Goal: Entertainment & Leisure: Consume media (video, audio)

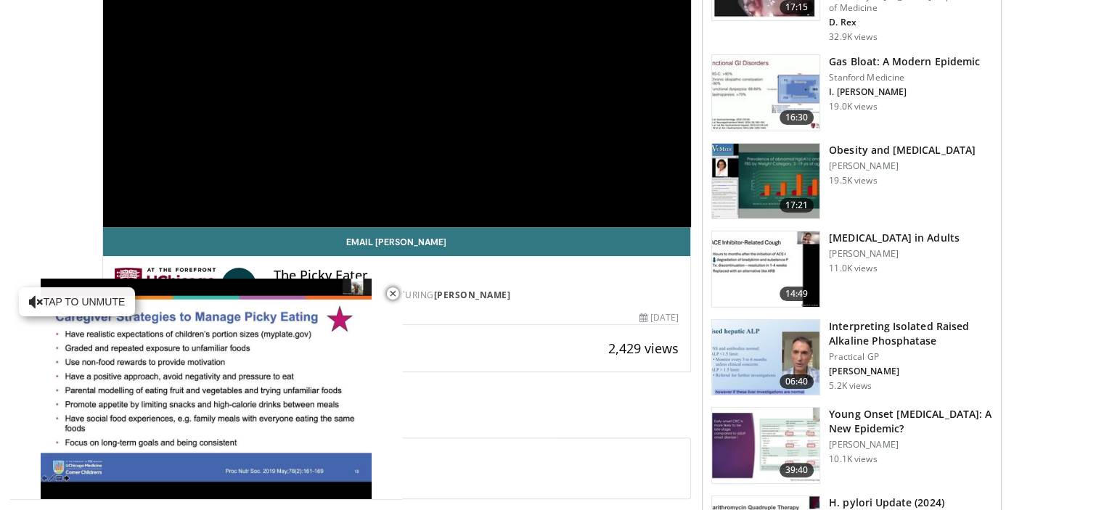
scroll to position [435, 0]
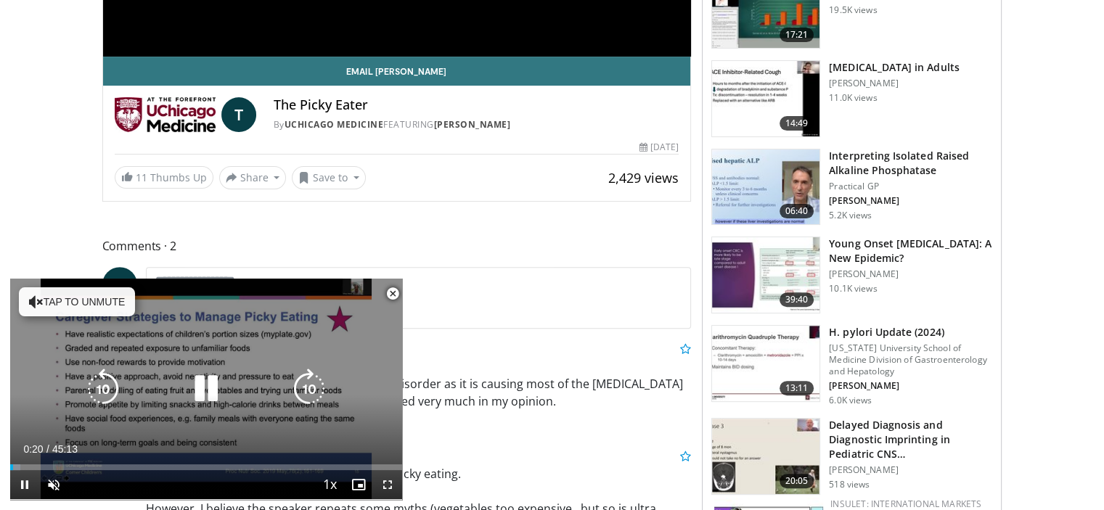
click at [203, 391] on icon "Video Player" at bounding box center [206, 389] width 41 height 41
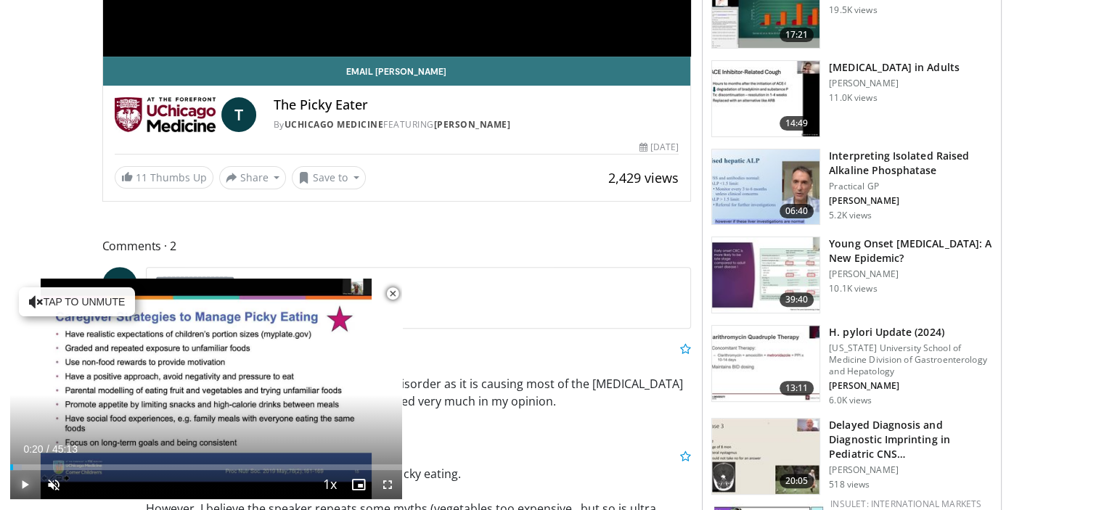
click at [23, 484] on span "Video Player" at bounding box center [24, 484] width 29 height 29
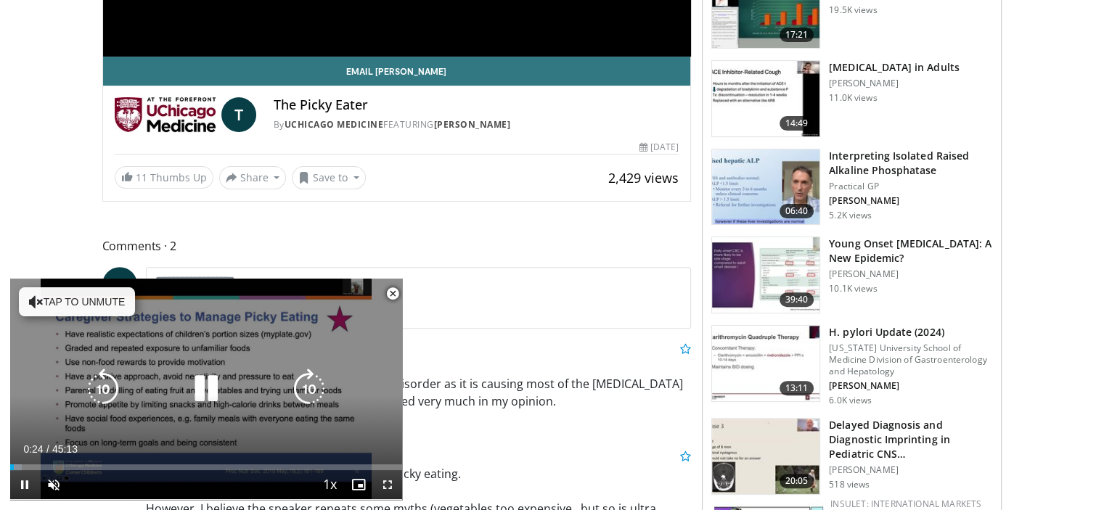
click at [200, 389] on icon "Video Player" at bounding box center [206, 389] width 41 height 41
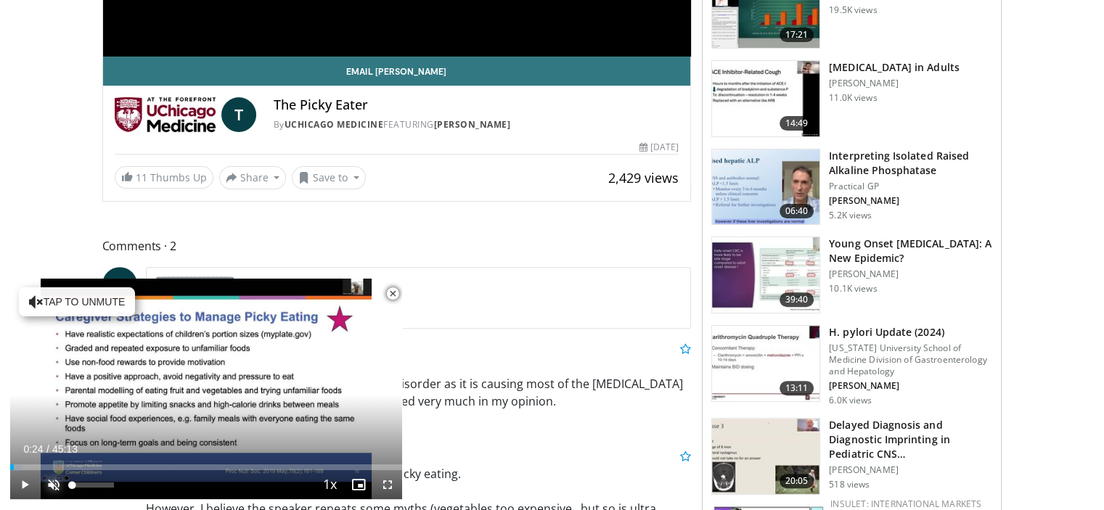
click at [54, 484] on span "Video Player" at bounding box center [53, 484] width 29 height 29
click at [52, 484] on span "Video Player" at bounding box center [53, 484] width 29 height 29
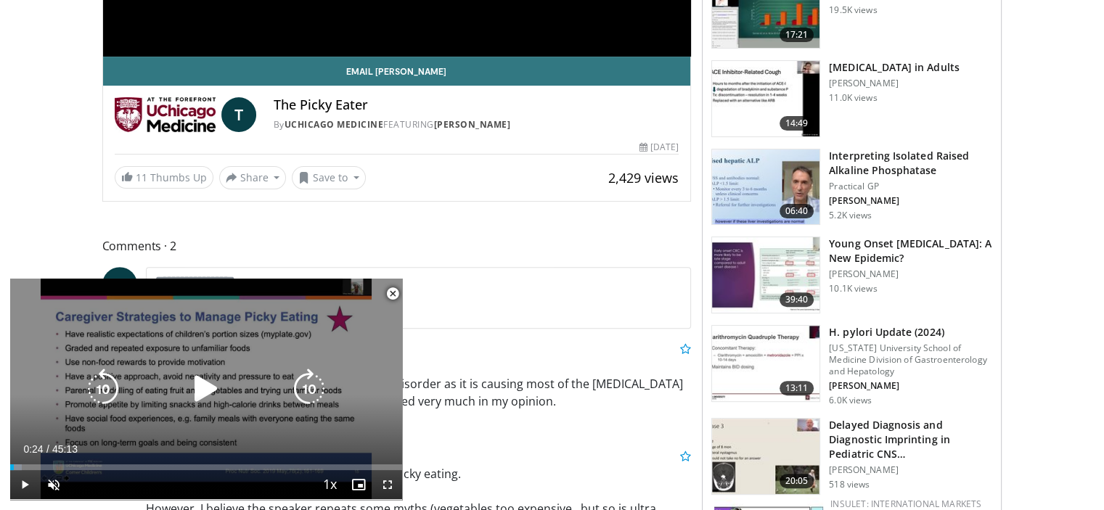
click at [200, 388] on icon "Video Player" at bounding box center [206, 389] width 41 height 41
click at [198, 390] on icon "Video Player" at bounding box center [206, 389] width 41 height 41
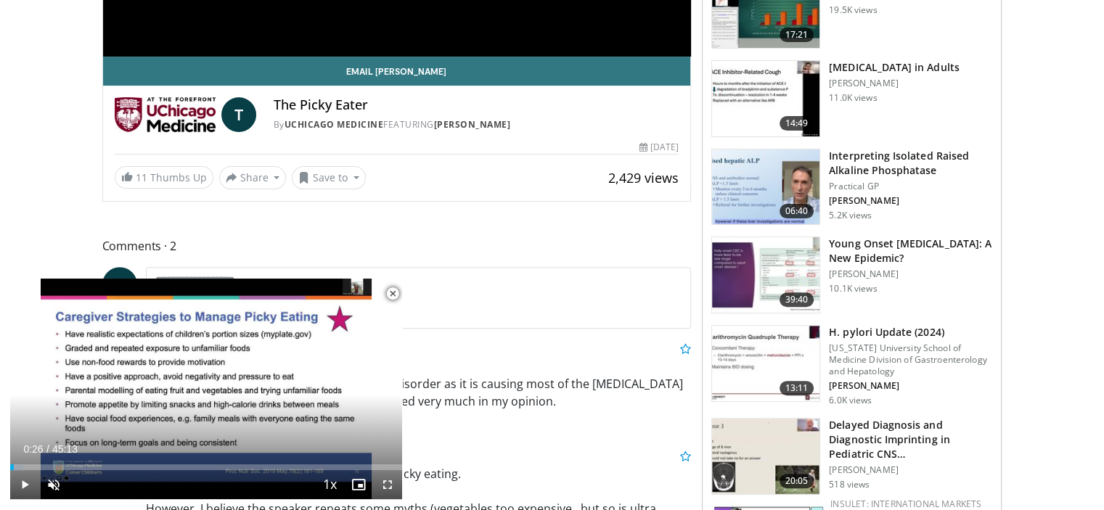
click at [393, 295] on span "Video Player" at bounding box center [392, 293] width 29 height 29
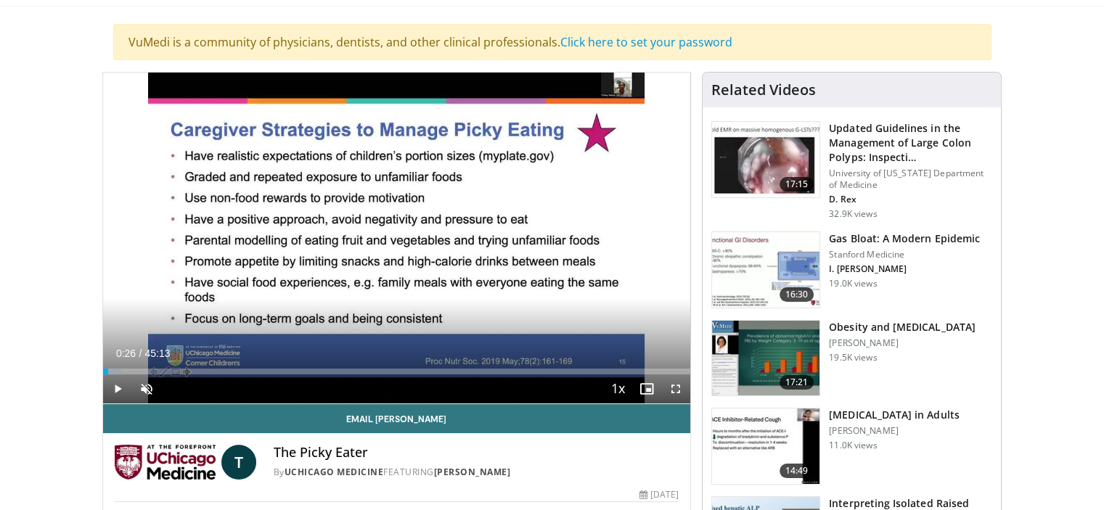
scroll to position [73, 0]
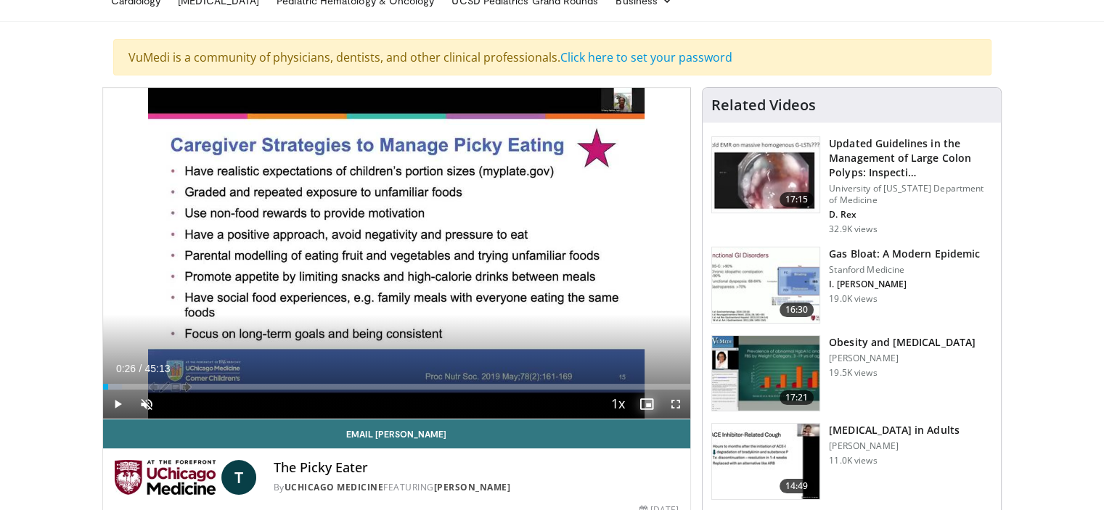
click at [644, 401] on span "Video Player" at bounding box center [646, 404] width 29 height 29
click at [143, 401] on span "Video Player" at bounding box center [146, 404] width 29 height 29
click at [115, 398] on span "Video Player" at bounding box center [117, 404] width 29 height 29
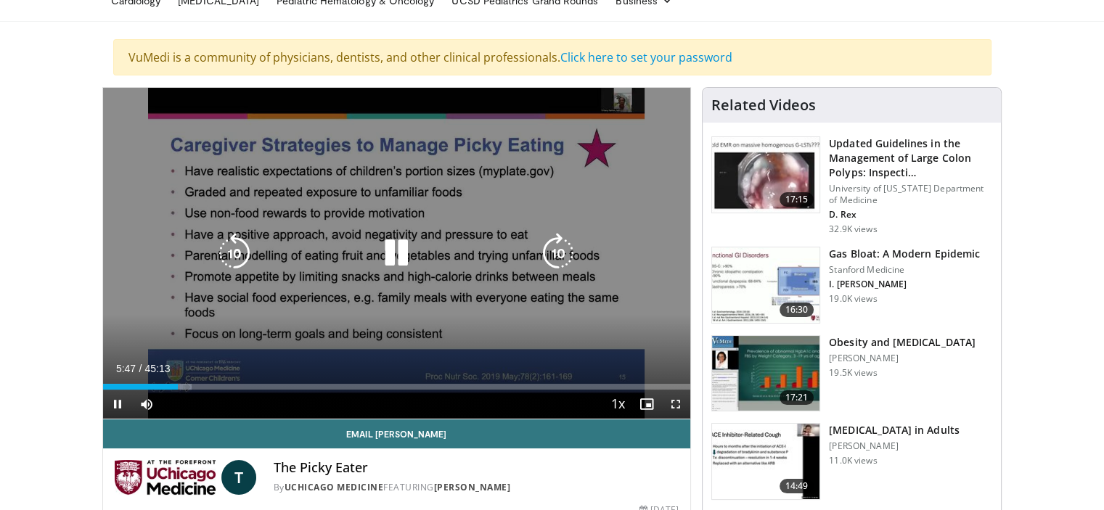
click at [396, 253] on icon "Video Player" at bounding box center [396, 253] width 41 height 41
click at [229, 255] on icon "Video Player" at bounding box center [234, 253] width 41 height 41
